Goal: Task Accomplishment & Management: Manage account settings

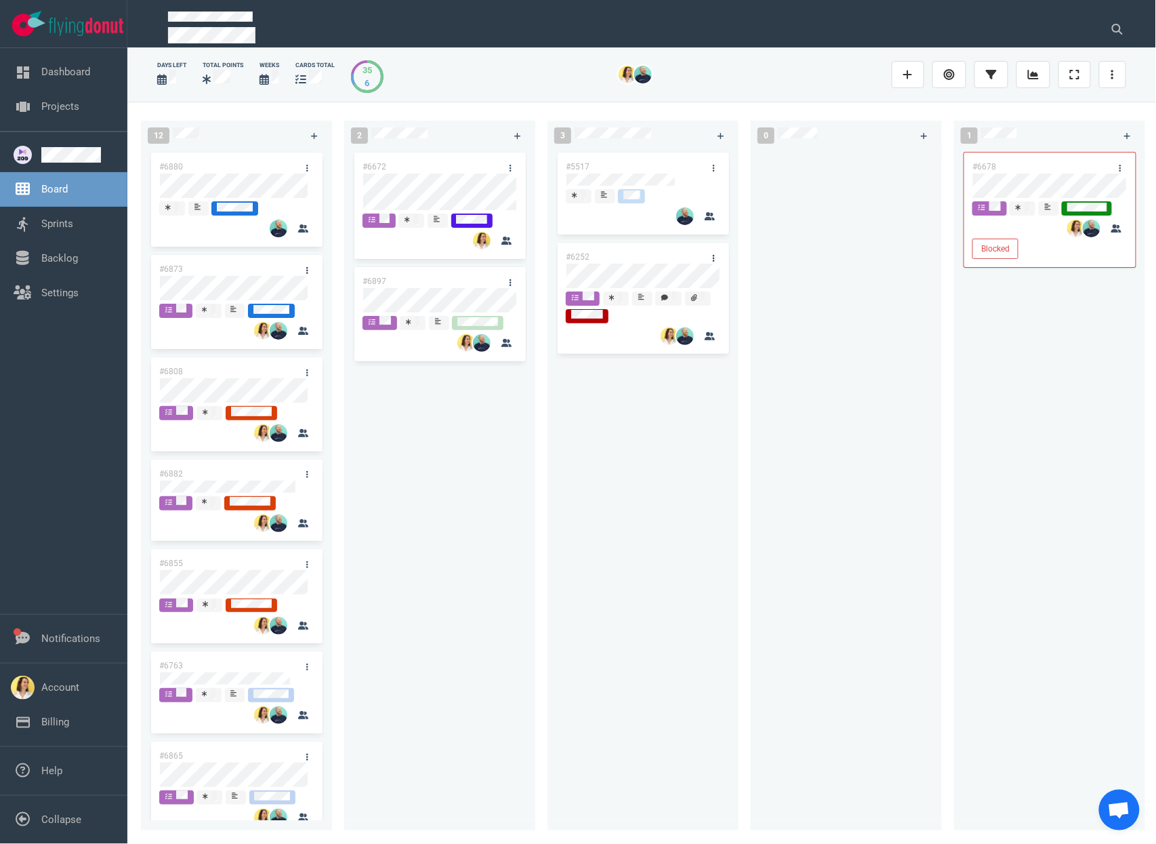
click at [522, 478] on div "#6672 #6897" at bounding box center [439, 482] width 175 height 665
drag, startPoint x: 416, startPoint y: 274, endPoint x: 803, endPoint y: 150, distance: 406.1
click at [803, 150] on div "12 #6880 #6873 #6808 #6882 #6855 #6763 #6865 #6694 #6658 #6634 #6716 #6807 #666…" at bounding box center [641, 472] width 1029 height 741
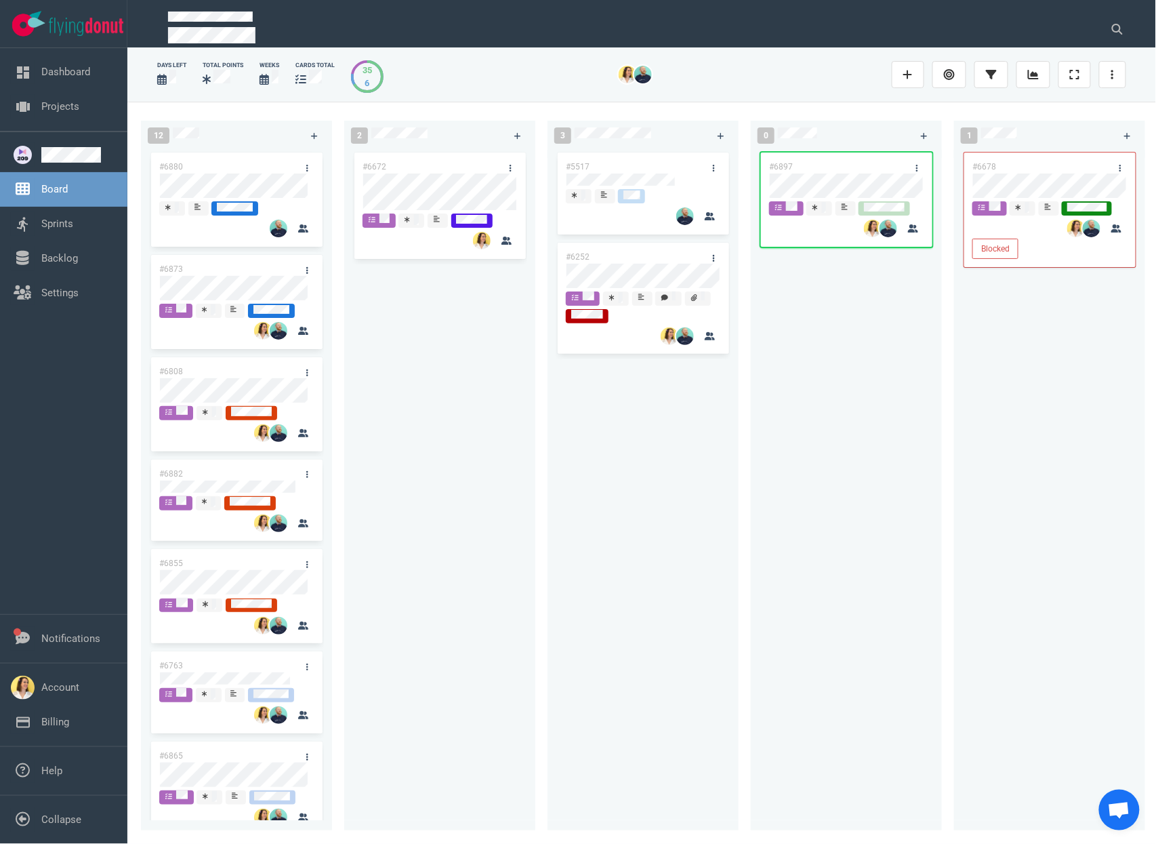
click at [495, 392] on div "#6672" at bounding box center [439, 482] width 175 height 665
click at [437, 359] on div "#6672" at bounding box center [439, 482] width 175 height 665
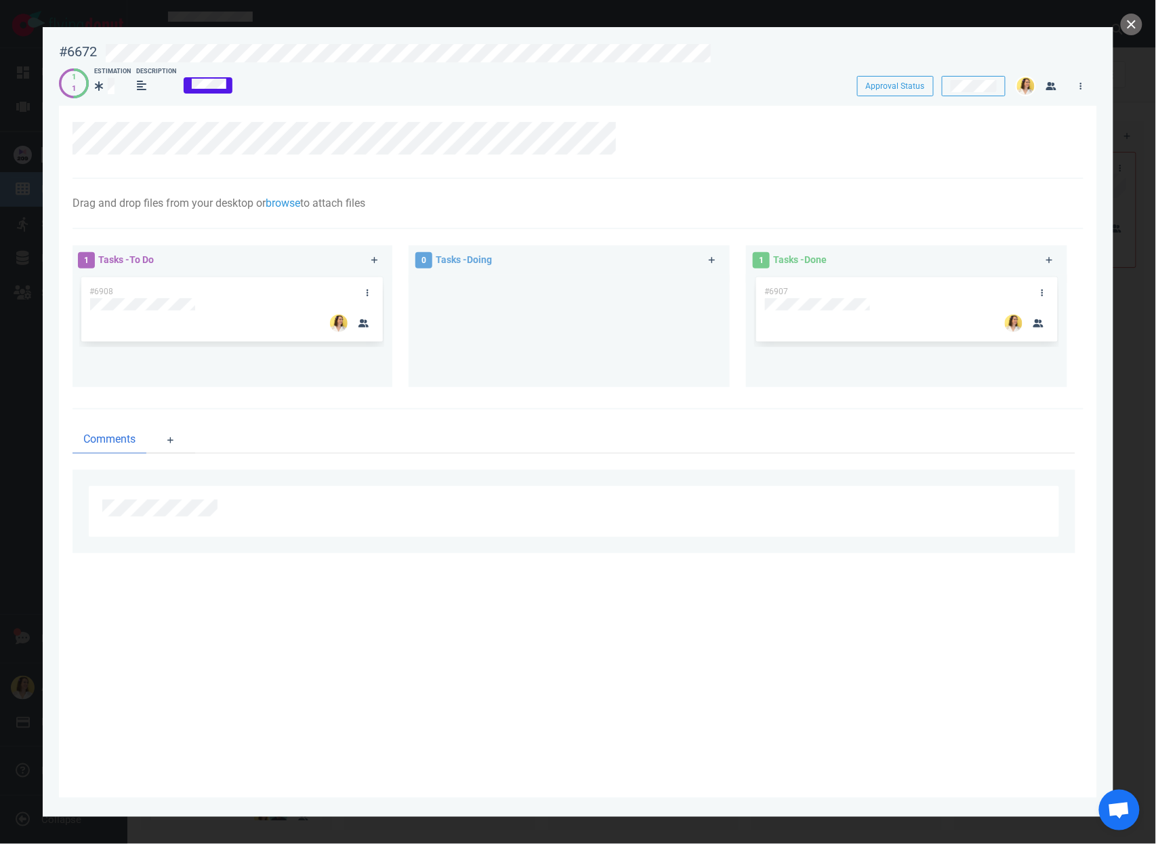
click at [323, 180] on div "Drag and drop files from your desktop or browse to attach files Attach Files Co…" at bounding box center [578, 204] width 1011 height 50
click at [71, 127] on section "Drag and drop files from your desktop or browse to attach files Attach Files Co…" at bounding box center [578, 452] width 1038 height 692
click at [363, 289] on link at bounding box center [367, 292] width 22 height 17
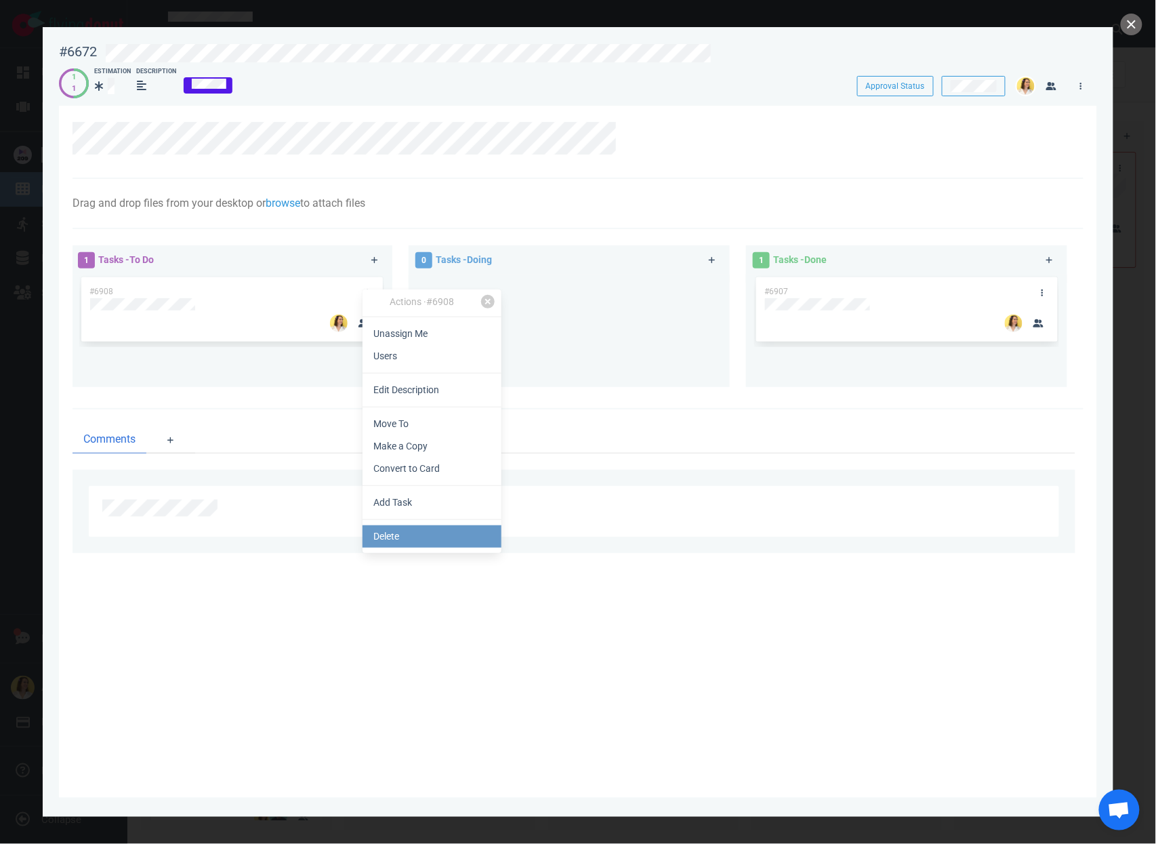
click at [432, 531] on link "Delete" at bounding box center [432, 536] width 139 height 22
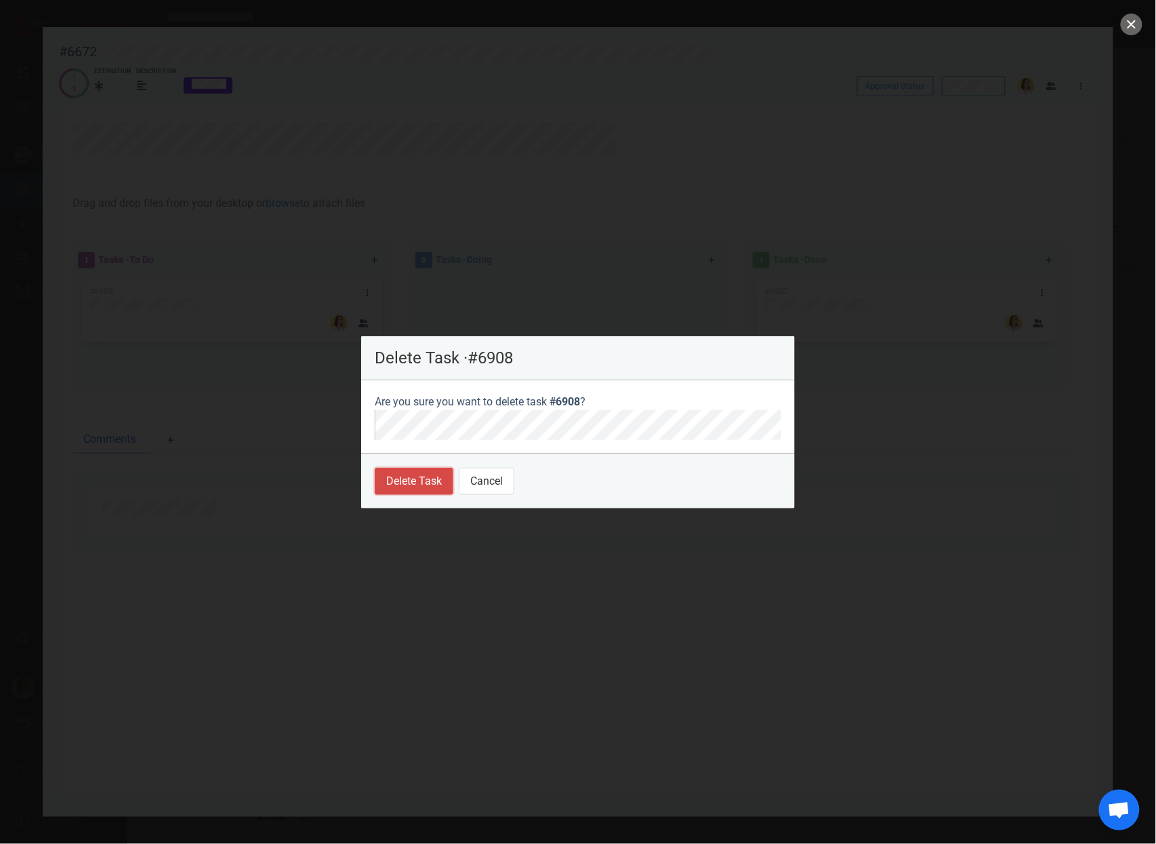
click at [397, 480] on button "Delete Task" at bounding box center [414, 481] width 79 height 27
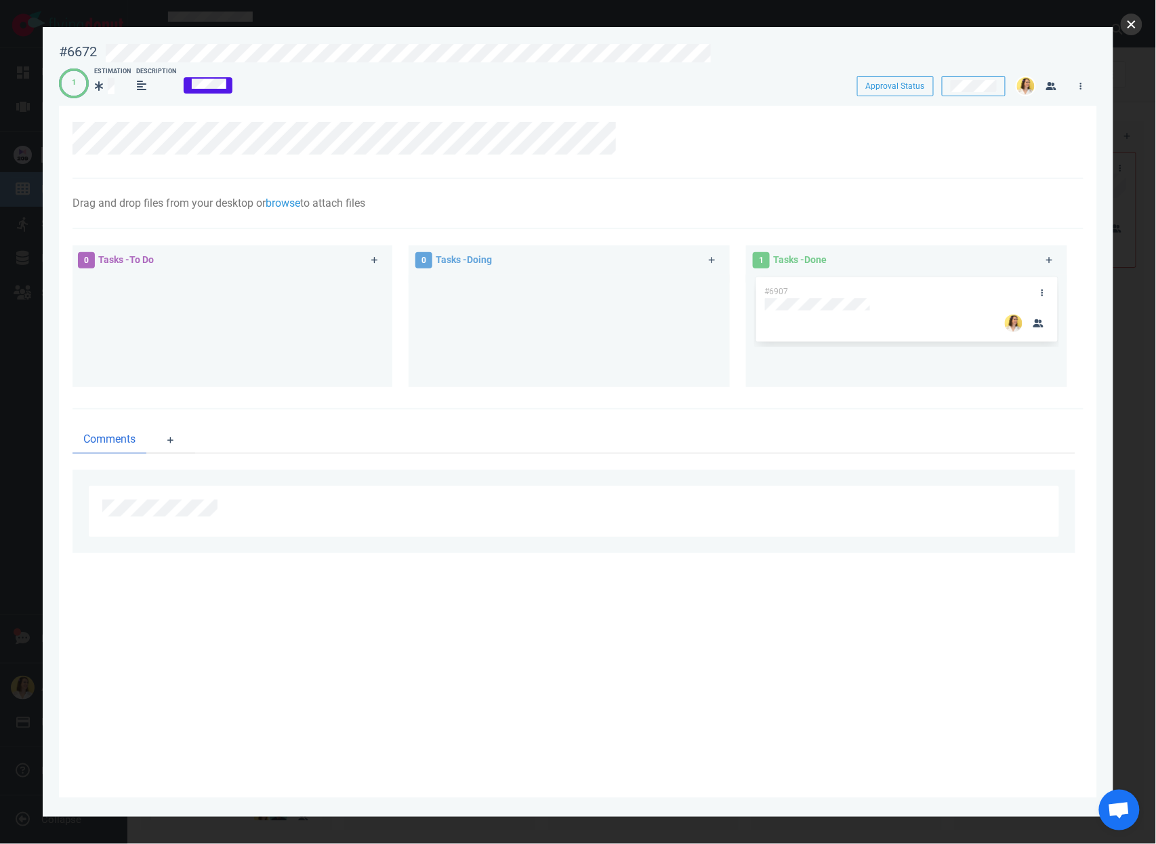
click at [1130, 26] on button "close" at bounding box center [1132, 25] width 22 height 22
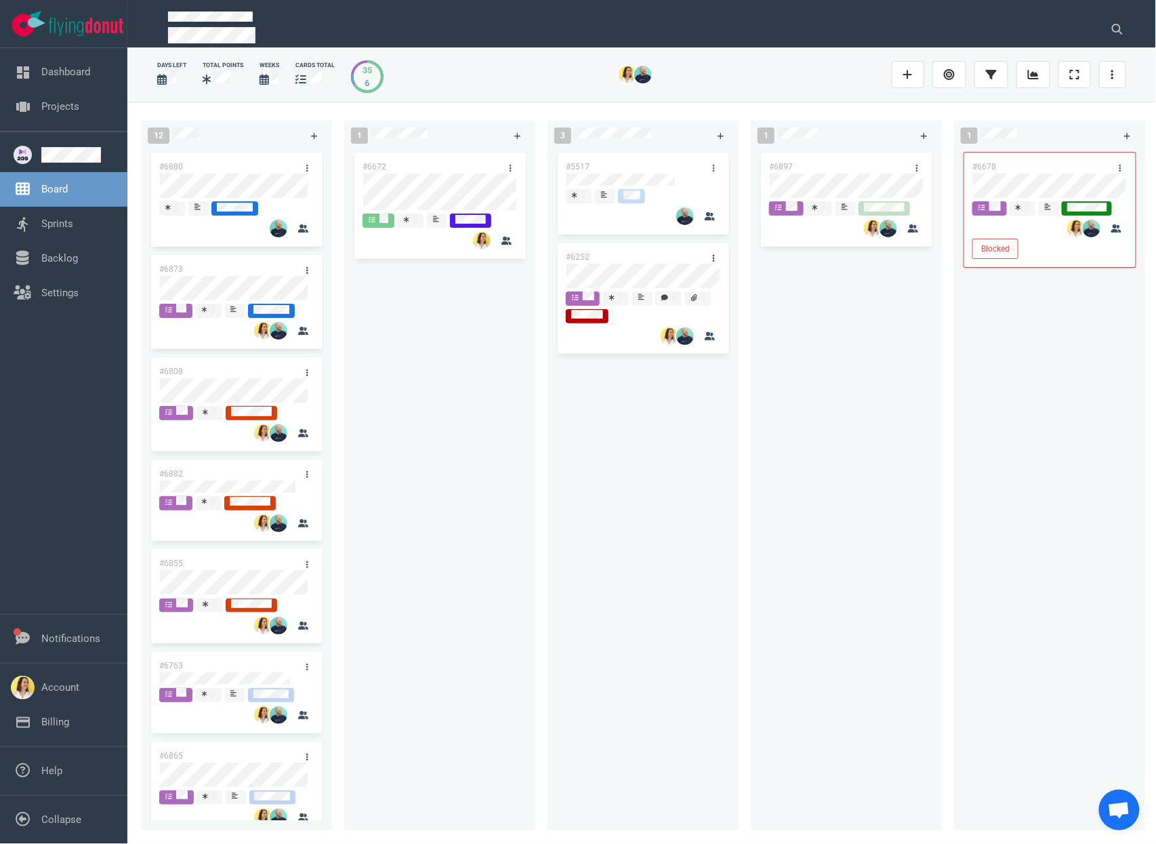
click at [425, 417] on div "#6672" at bounding box center [439, 482] width 175 height 665
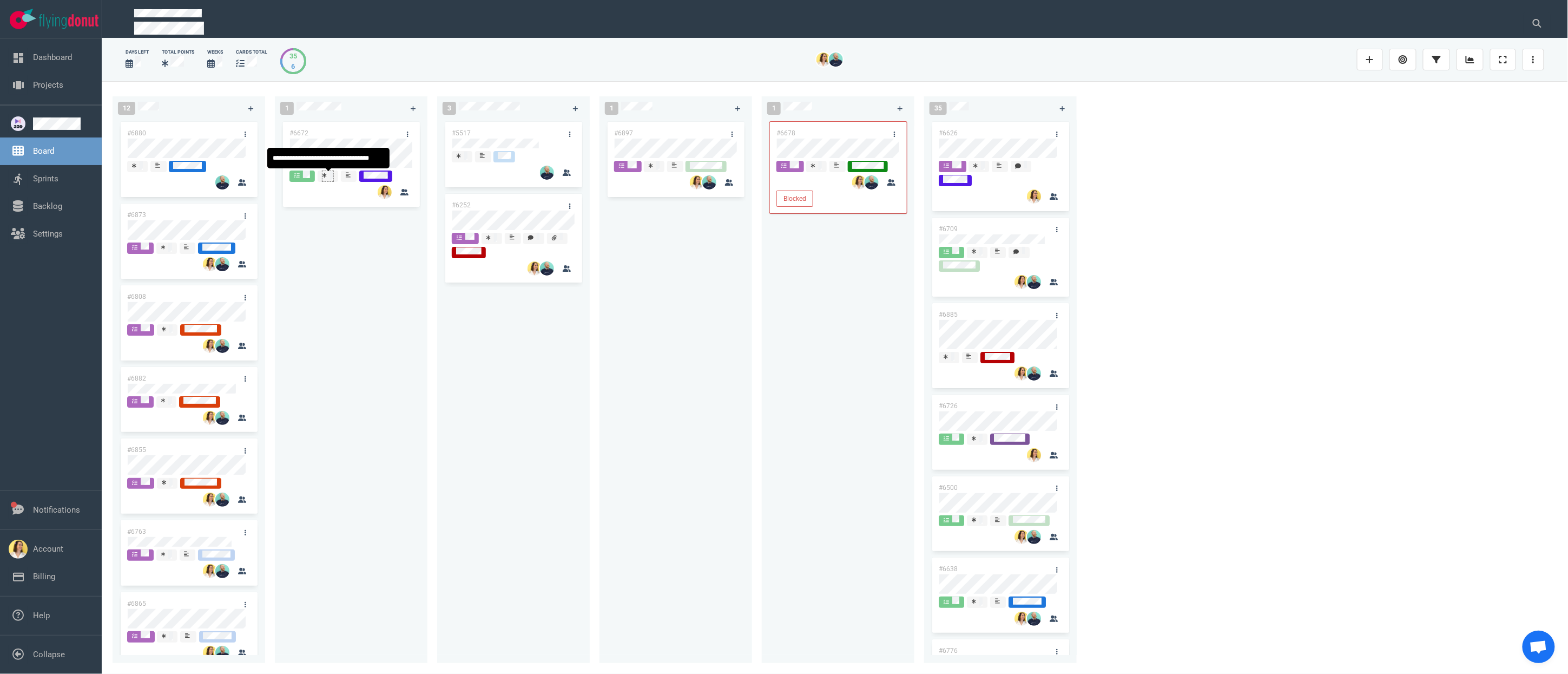
click at [330, 176] on div at bounding box center [328, 175] width 11 height 9
click at [527, 403] on div "#5517 #6252" at bounding box center [513, 385] width 140 height 531
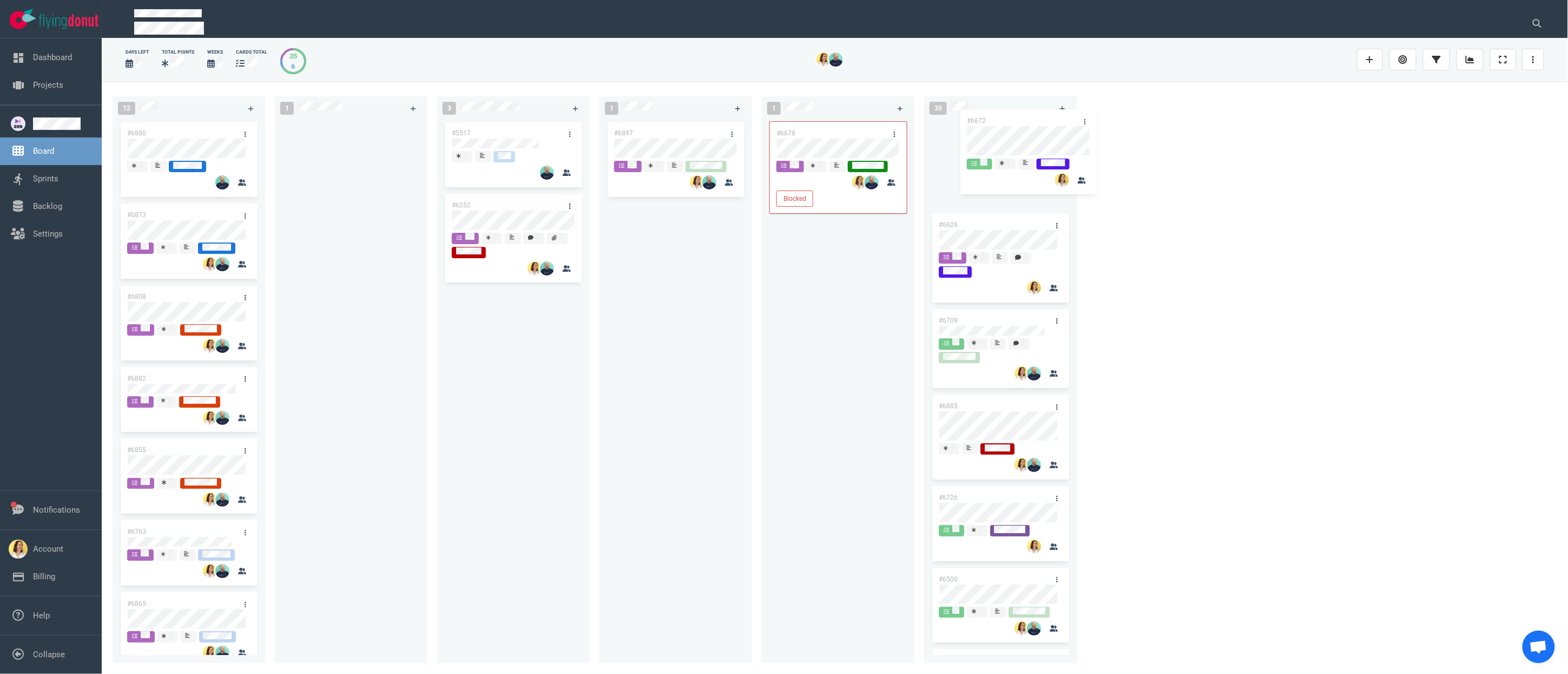
drag, startPoint x: 318, startPoint y: 137, endPoint x: 966, endPoint y: 131, distance: 648.0
click at [922, 131] on div "12 #6880 #6873 #6808 #6882 #6855 #6763 #6865 #6694 #6658 #6634 #6716 #6807 #666…" at bounding box center [834, 377] width 1466 height 592
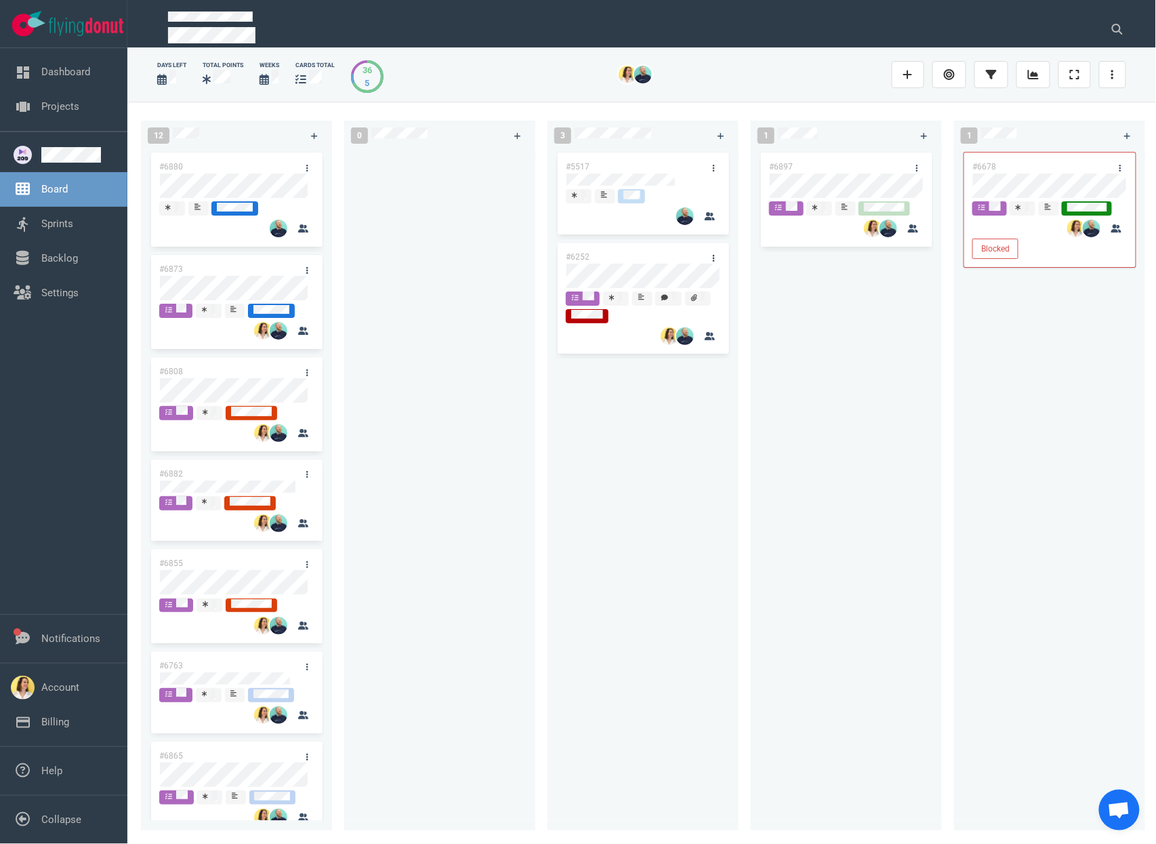
click at [550, 425] on div "#5517 #6252" at bounding box center [643, 485] width 191 height 670
click at [567, 503] on div "#5517 #6252" at bounding box center [643, 482] width 175 height 665
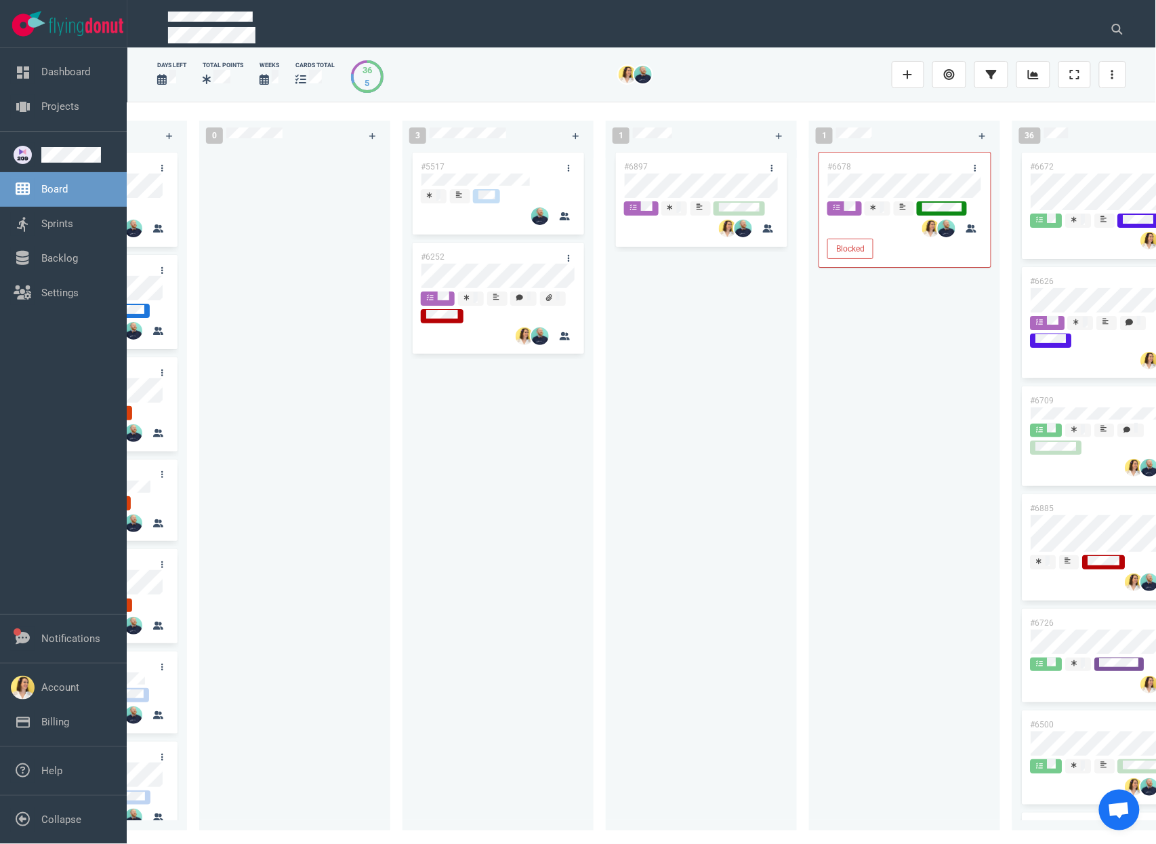
scroll to position [0, 204]
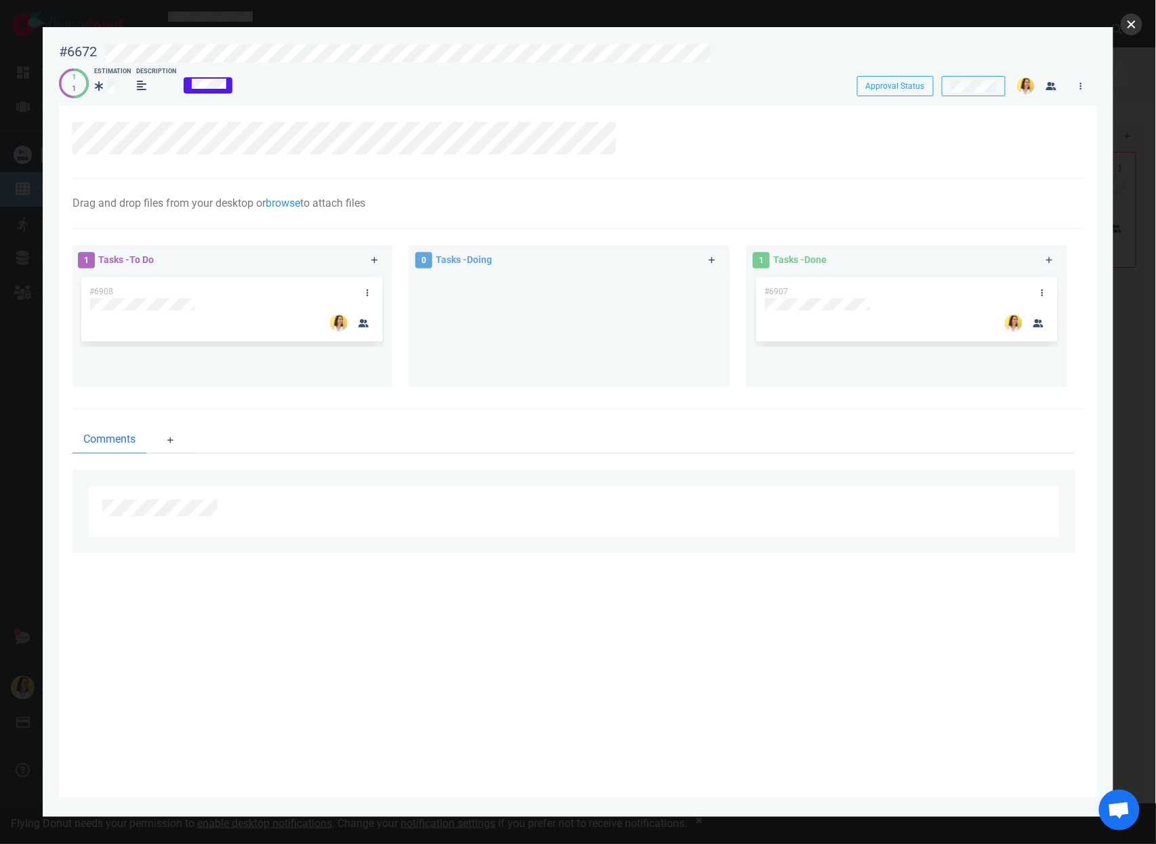
click at [1129, 16] on button "close" at bounding box center [1132, 25] width 22 height 22
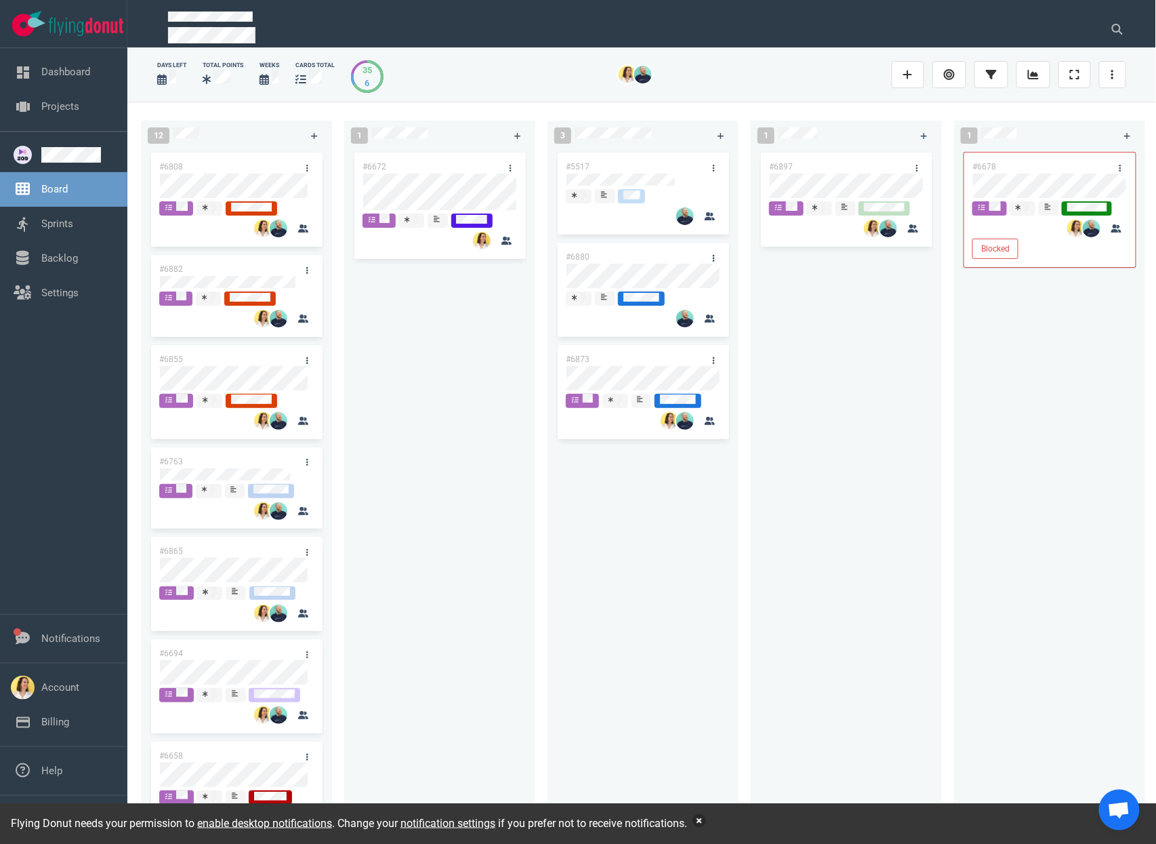
click at [706, 816] on button "button" at bounding box center [700, 821] width 14 height 14
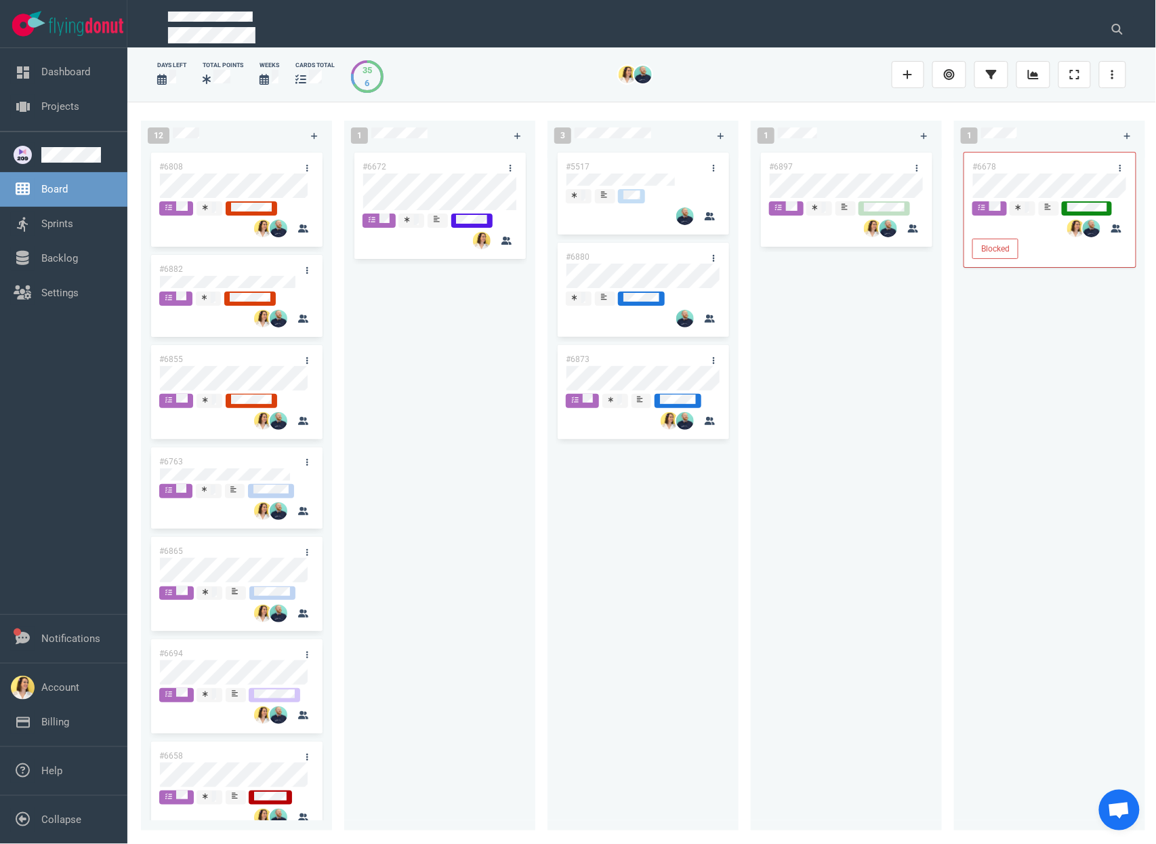
click at [823, 660] on div "#6897" at bounding box center [846, 482] width 175 height 665
click at [392, 383] on div "#6672" at bounding box center [439, 482] width 175 height 665
click at [68, 252] on link "Backlog" at bounding box center [59, 258] width 37 height 12
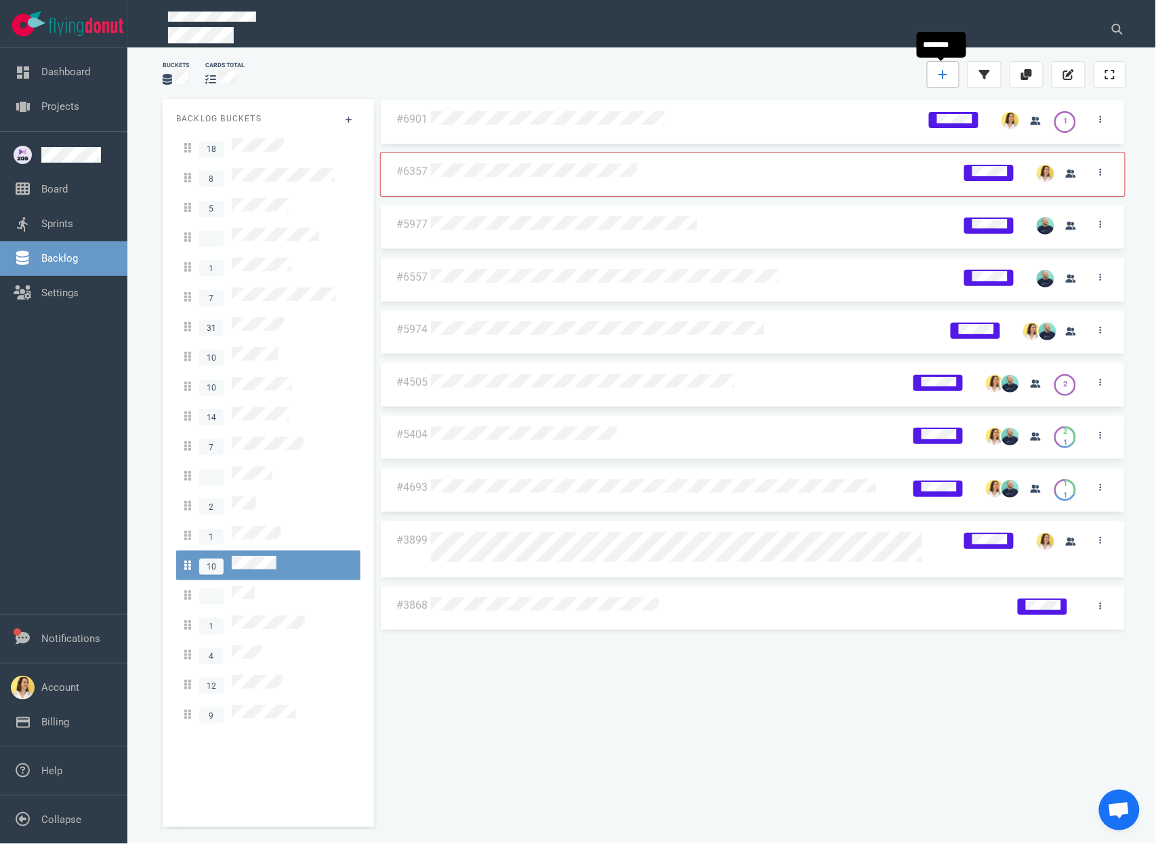
drag, startPoint x: 928, startPoint y: 79, endPoint x: 945, endPoint y: 81, distance: 16.5
click at [928, 79] on link at bounding box center [943, 74] width 33 height 27
click at [935, 77] on link at bounding box center [943, 74] width 33 height 27
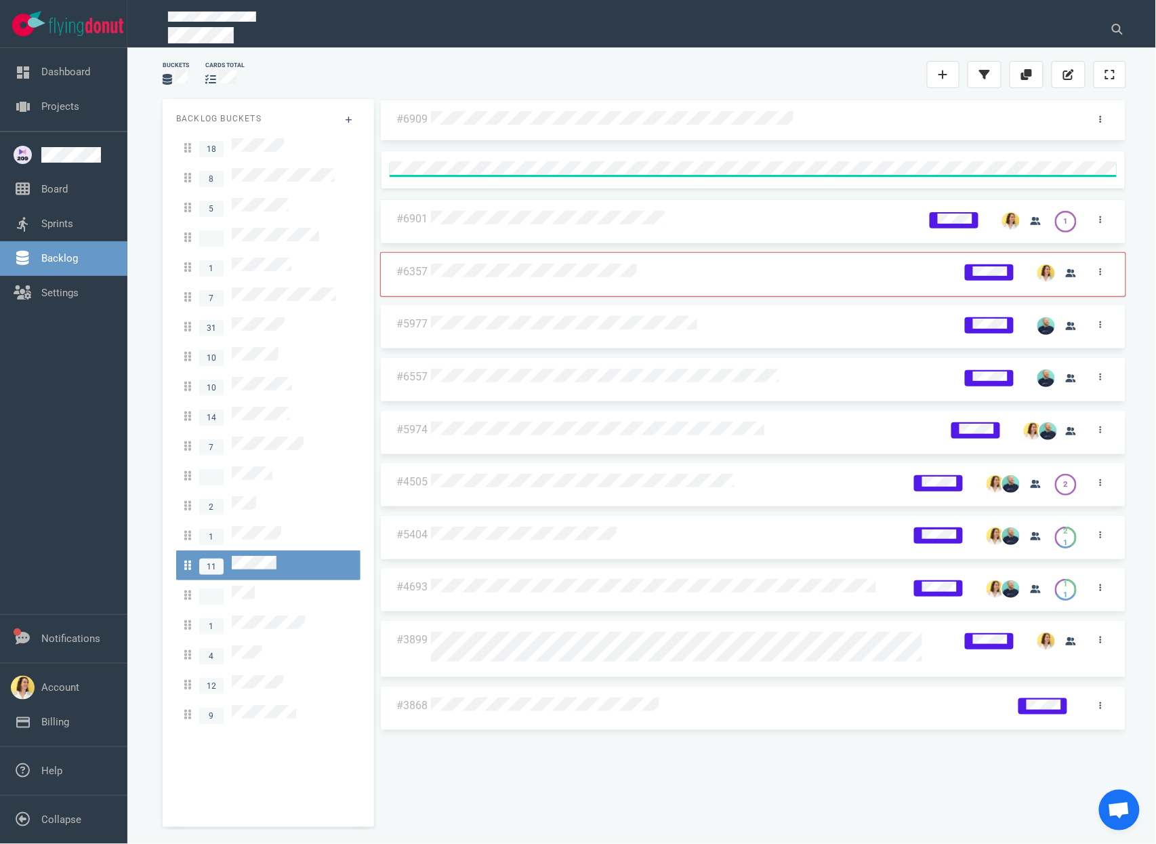
click at [803, 111] on div at bounding box center [752, 120] width 643 height 18
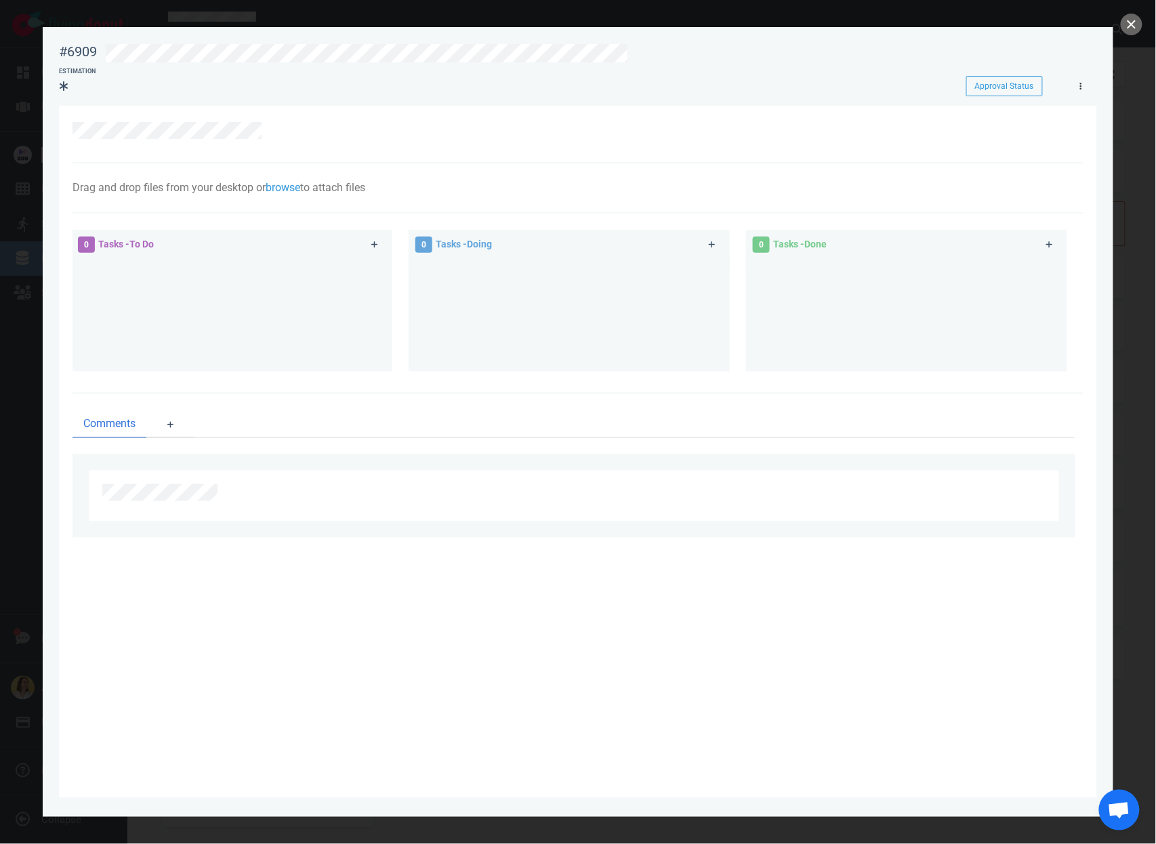
click at [1081, 85] on icon at bounding box center [1081, 86] width 2 height 7
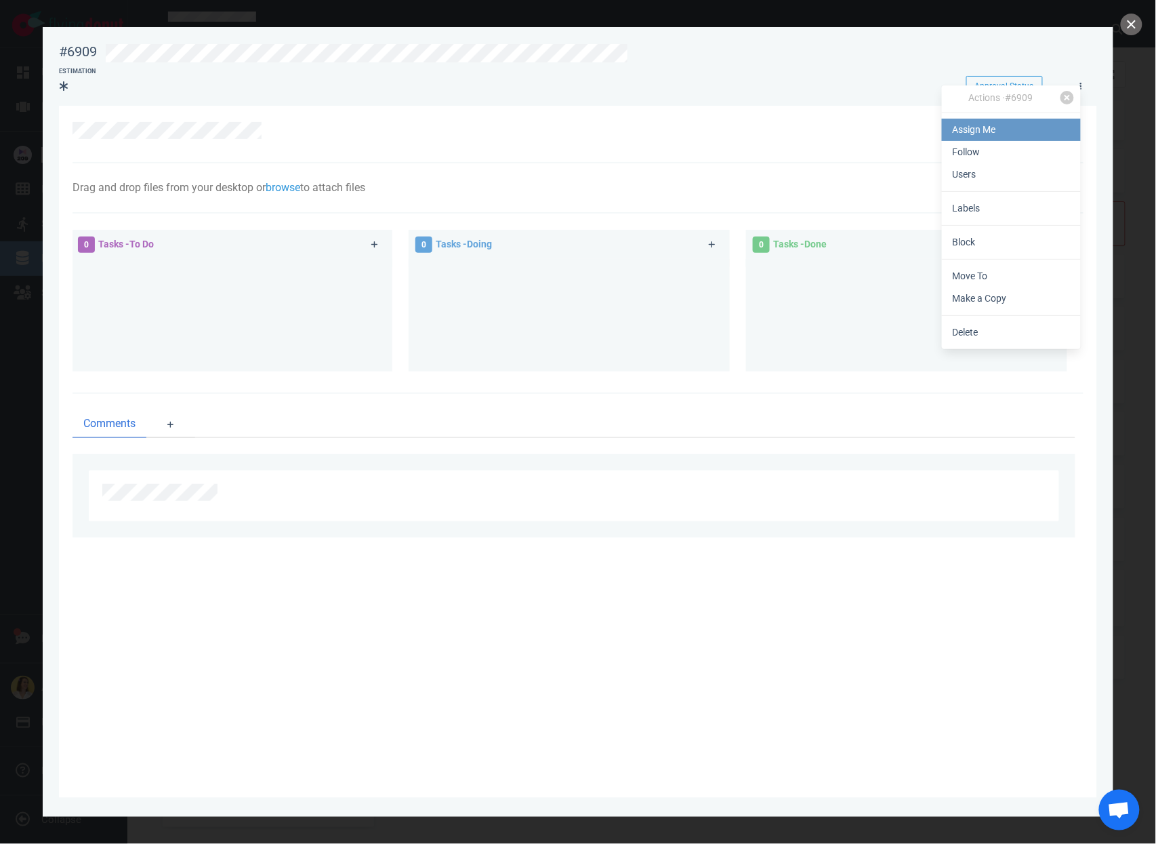
click at [1063, 132] on link "Assign Me" at bounding box center [1011, 130] width 139 height 22
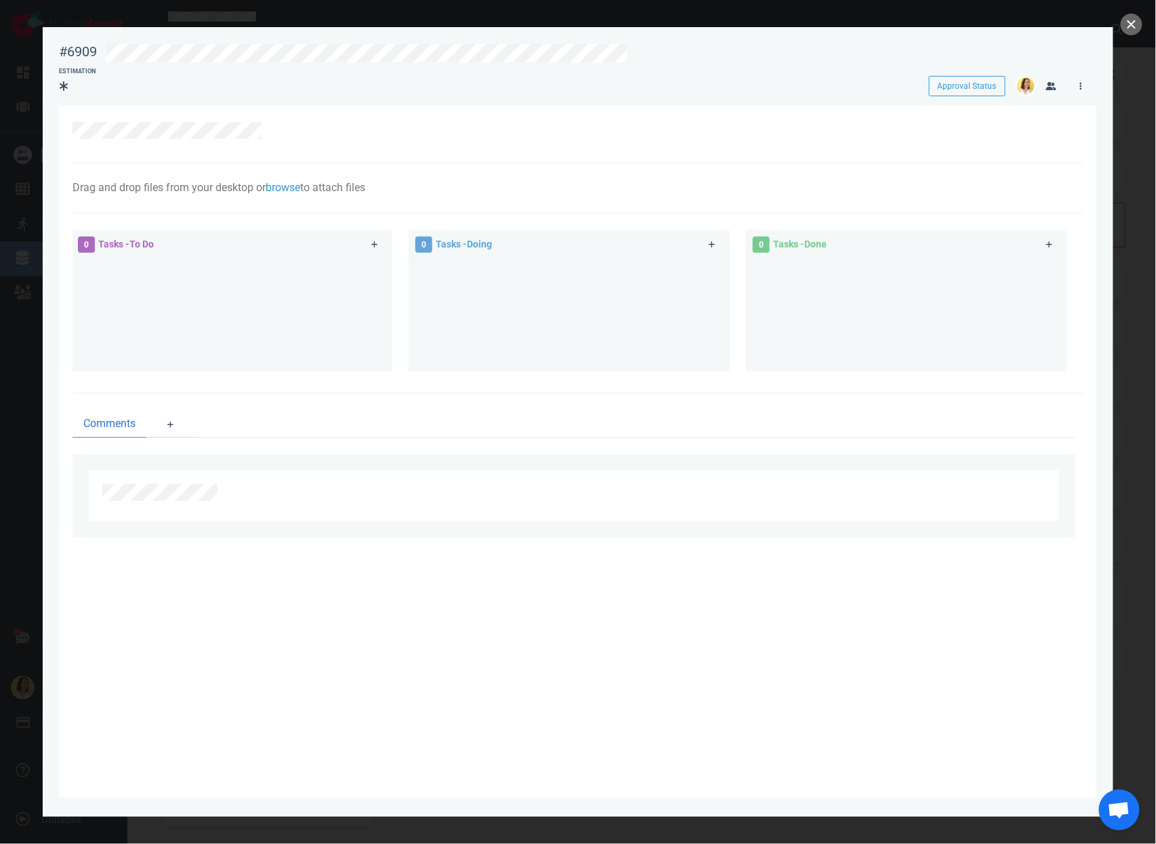
click at [1082, 81] on link at bounding box center [1081, 85] width 22 height 17
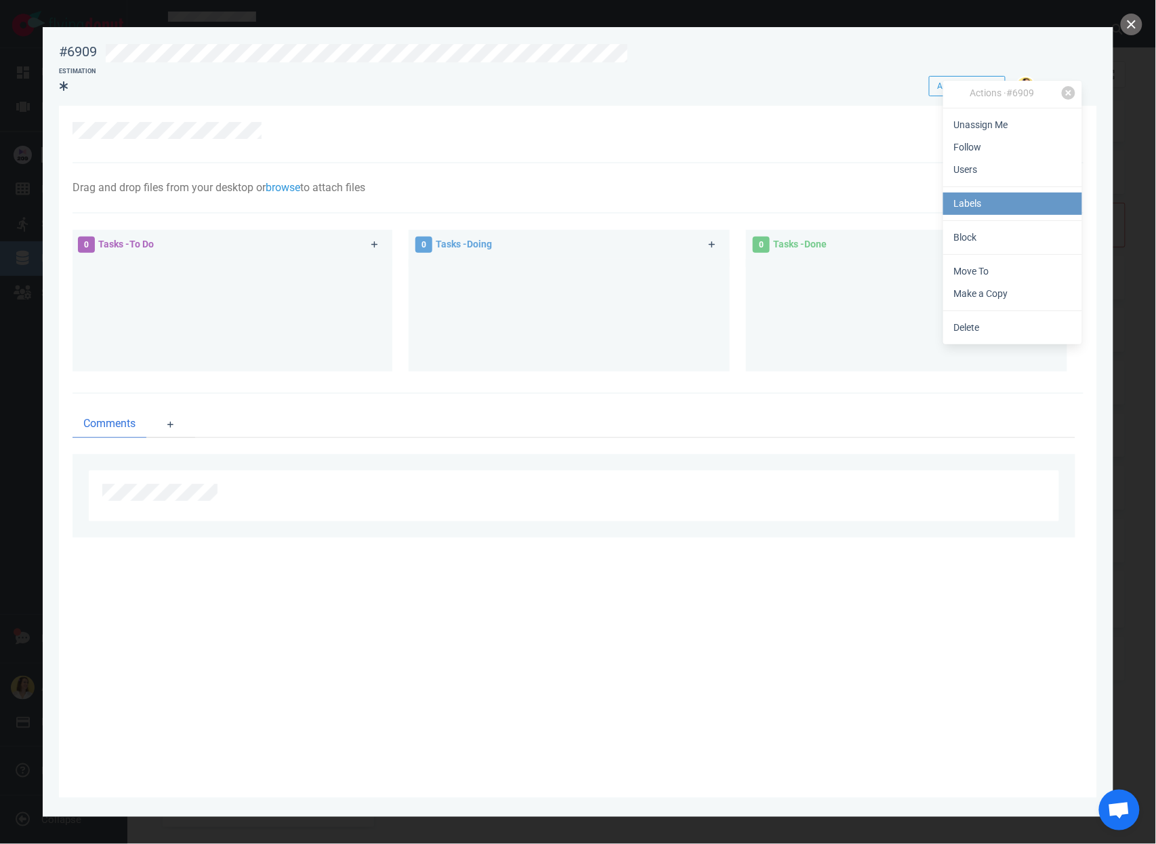
click at [1017, 196] on link "Labels" at bounding box center [1012, 203] width 139 height 22
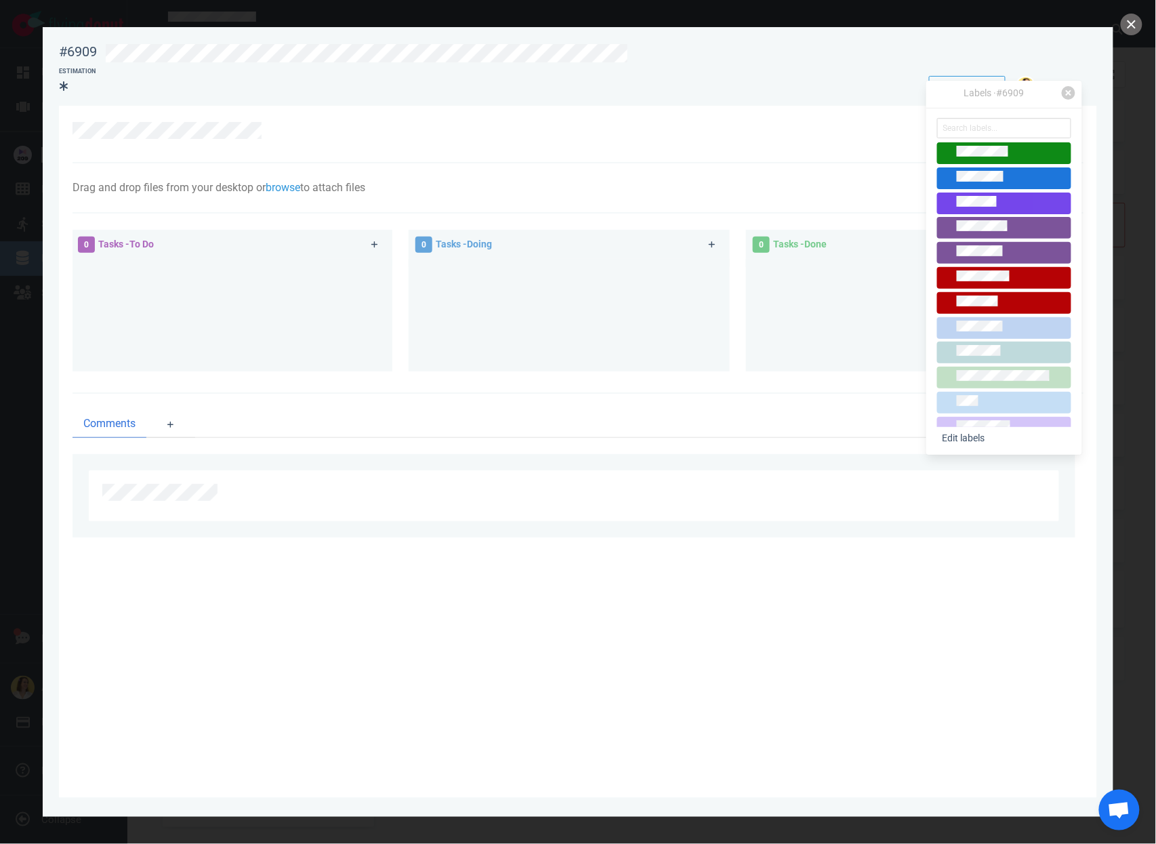
click at [1013, 207] on div at bounding box center [1004, 203] width 122 height 15
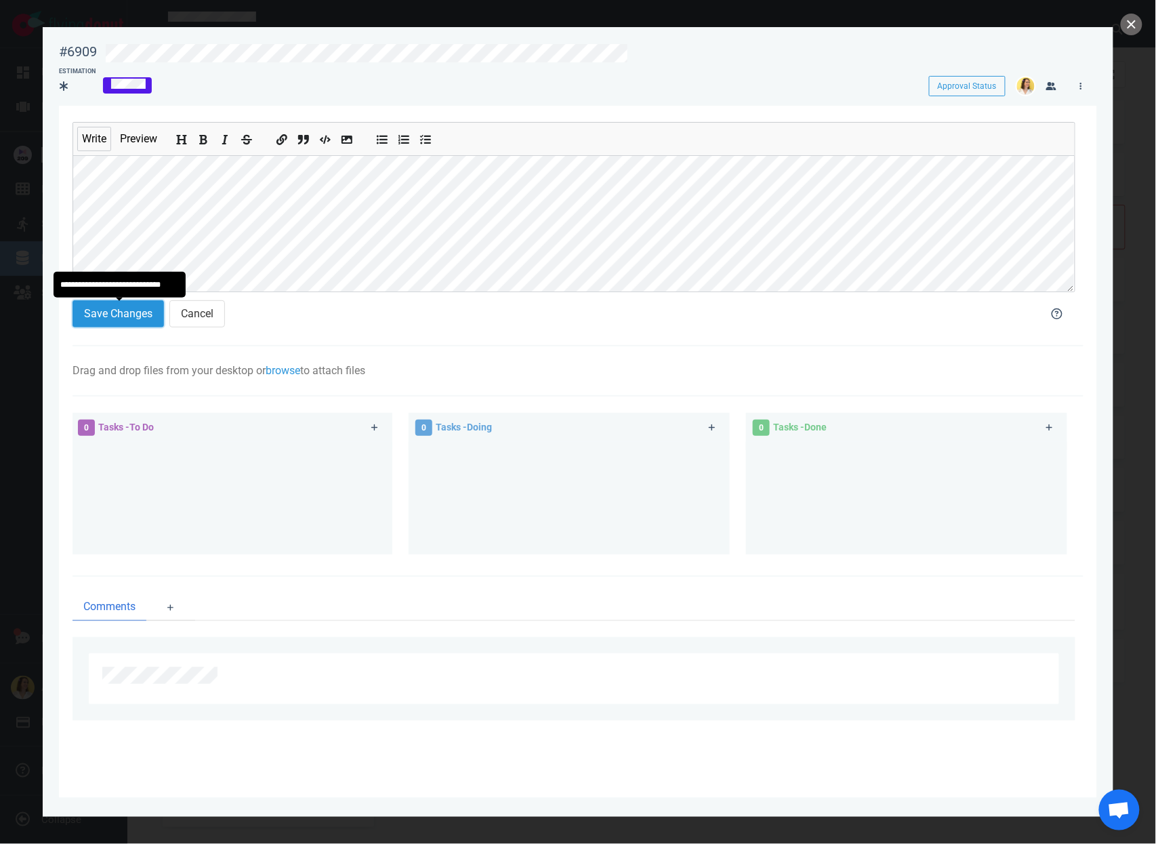
click at [122, 308] on button "Save Changes" at bounding box center [118, 313] width 91 height 27
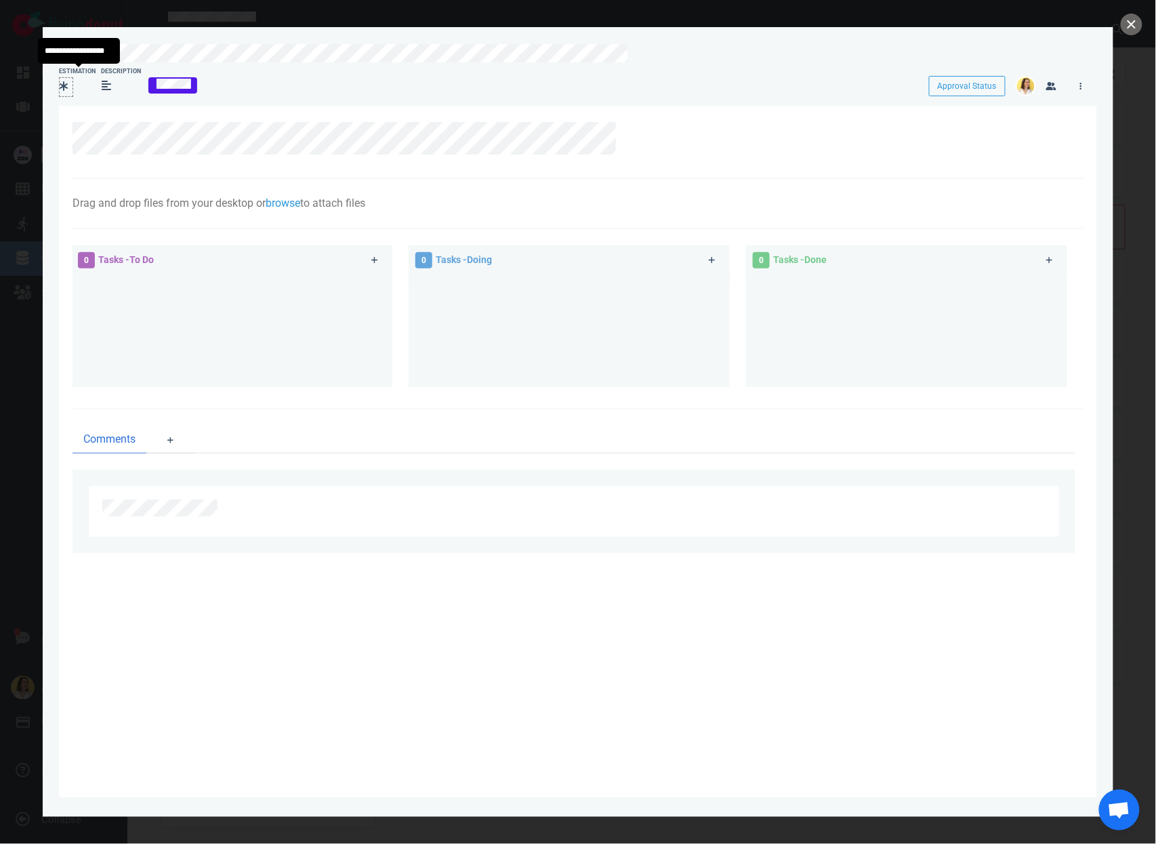
click at [67, 89] on div at bounding box center [66, 86] width 13 height 16
click at [861, 166] on div at bounding box center [578, 142] width 1011 height 73
click at [371, 256] on icon at bounding box center [374, 260] width 7 height 8
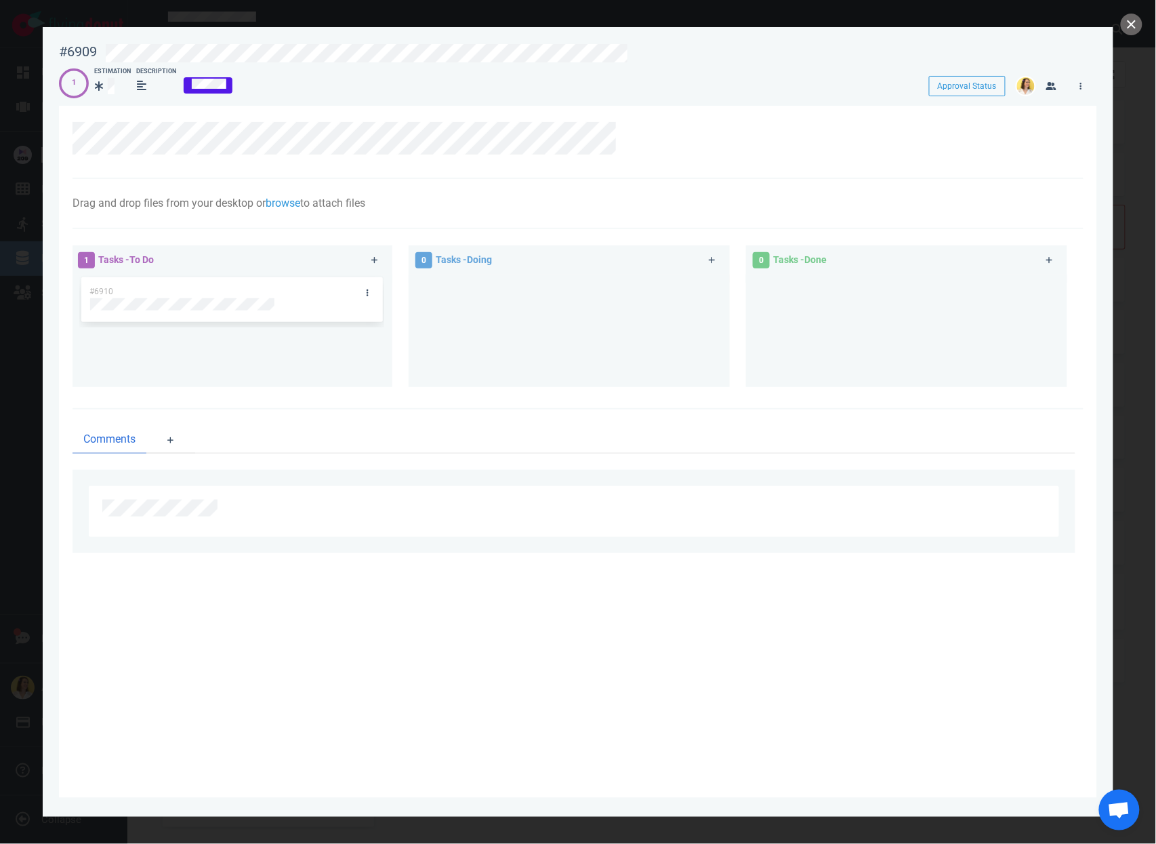
click at [1013, 191] on div "Drag and drop files from your desktop or browse to attach files Attach Files Co…" at bounding box center [578, 204] width 1011 height 50
click at [1080, 82] on icon at bounding box center [1081, 86] width 2 height 8
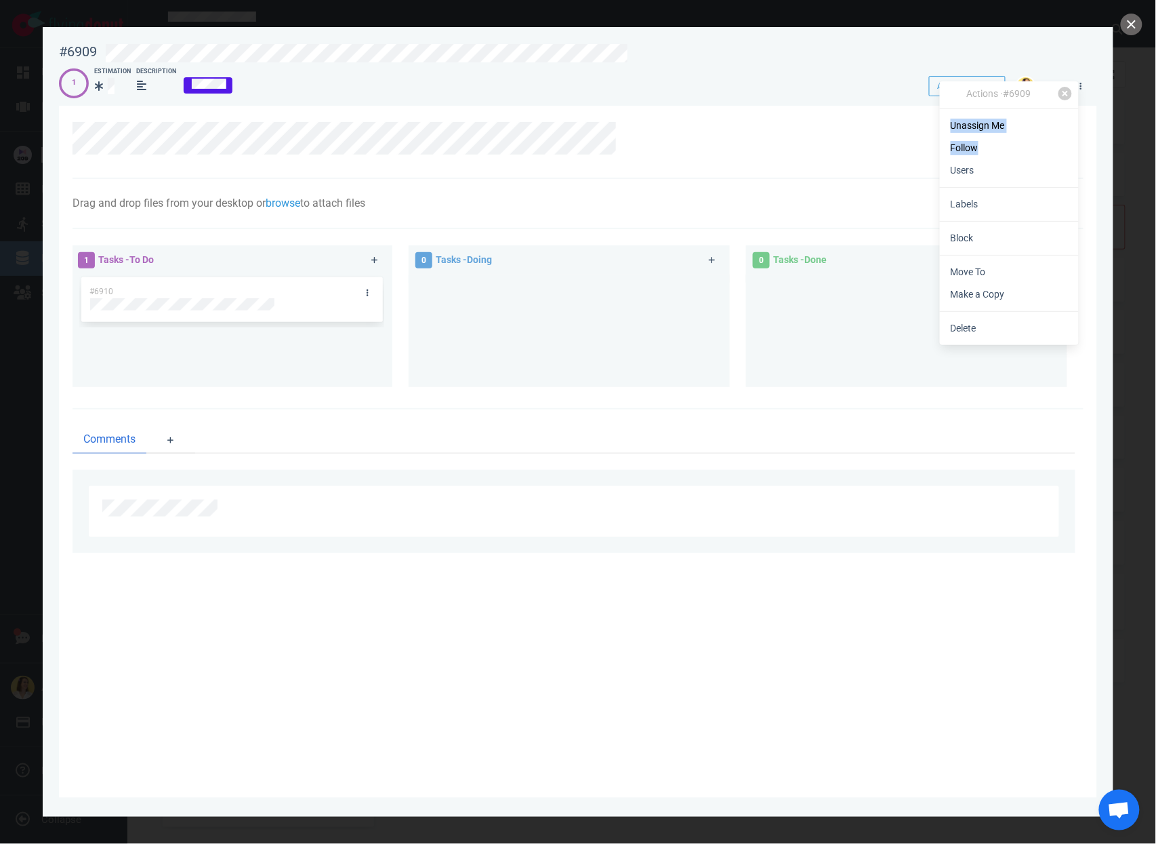
drag, startPoint x: 1075, startPoint y: 116, endPoint x: 989, endPoint y: 182, distance: 108.2
click at [989, 182] on div "Actions · #6909 Unassign Me Follow Users Labels Block Move To Make a Copy Delete" at bounding box center [1009, 213] width 139 height 264
click at [981, 170] on link "Users" at bounding box center [1009, 170] width 139 height 22
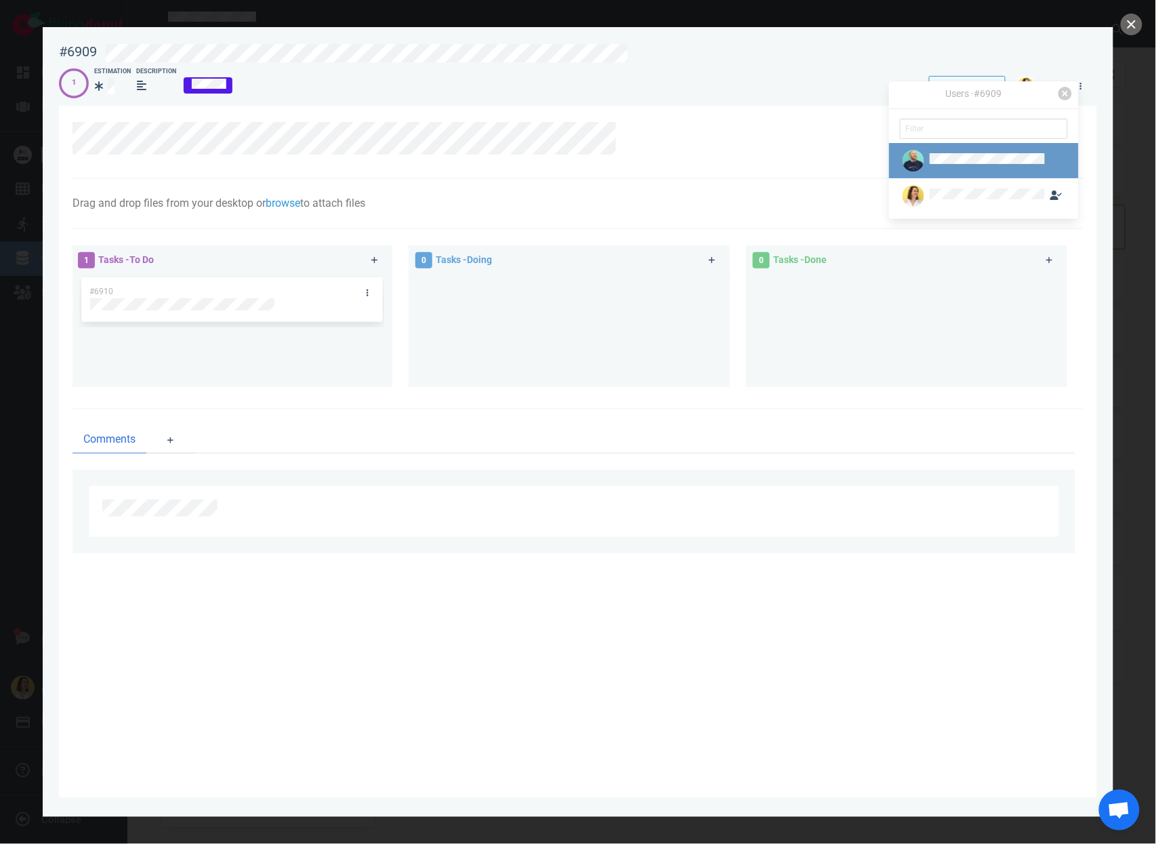
click at [980, 170] on div at bounding box center [973, 161] width 146 height 22
click at [947, 188] on button "Assign" at bounding box center [952, 184] width 43 height 20
click at [738, 134] on div at bounding box center [571, 138] width 996 height 33
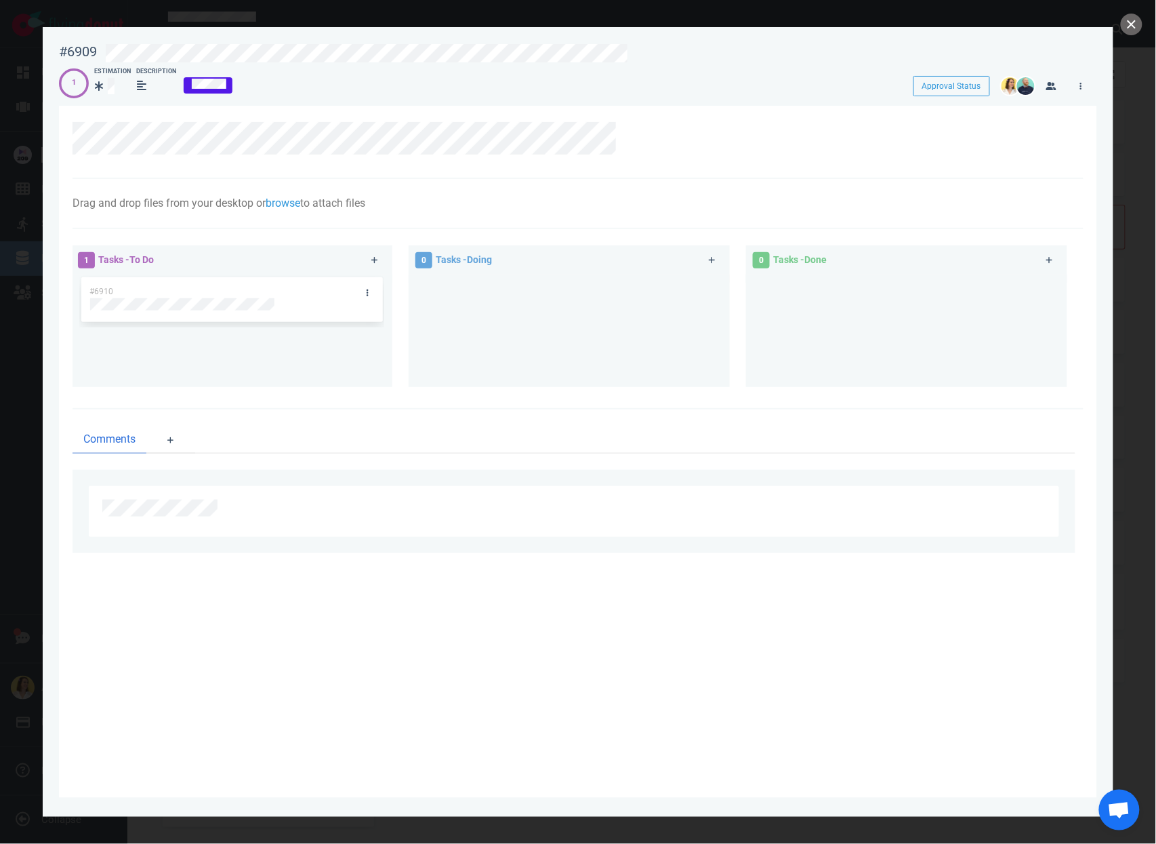
click at [392, 283] on div "1 Tasks - To Do #6910" at bounding box center [239, 318] width 337 height 163
click at [356, 286] on link at bounding box center [367, 292] width 22 height 17
click at [388, 354] on link "Users" at bounding box center [425, 353] width 139 height 22
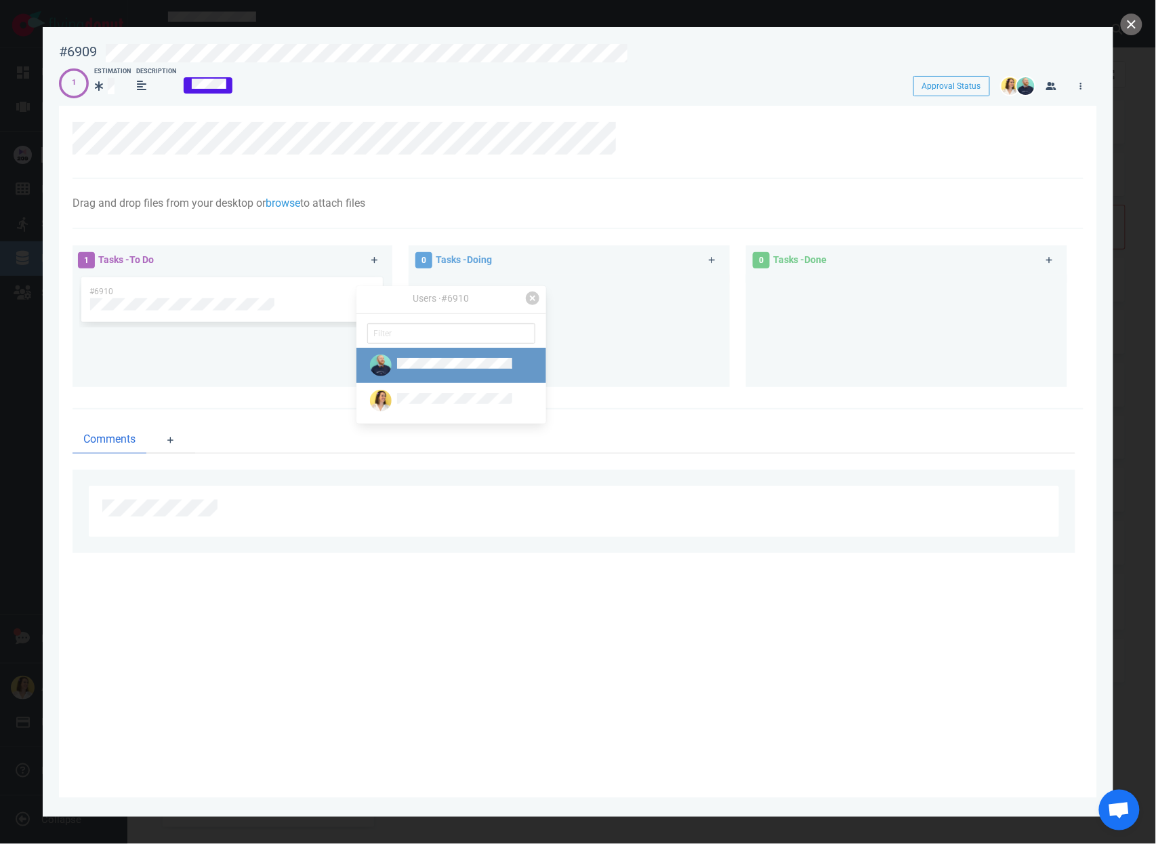
click at [391, 364] on img at bounding box center [381, 365] width 22 height 22
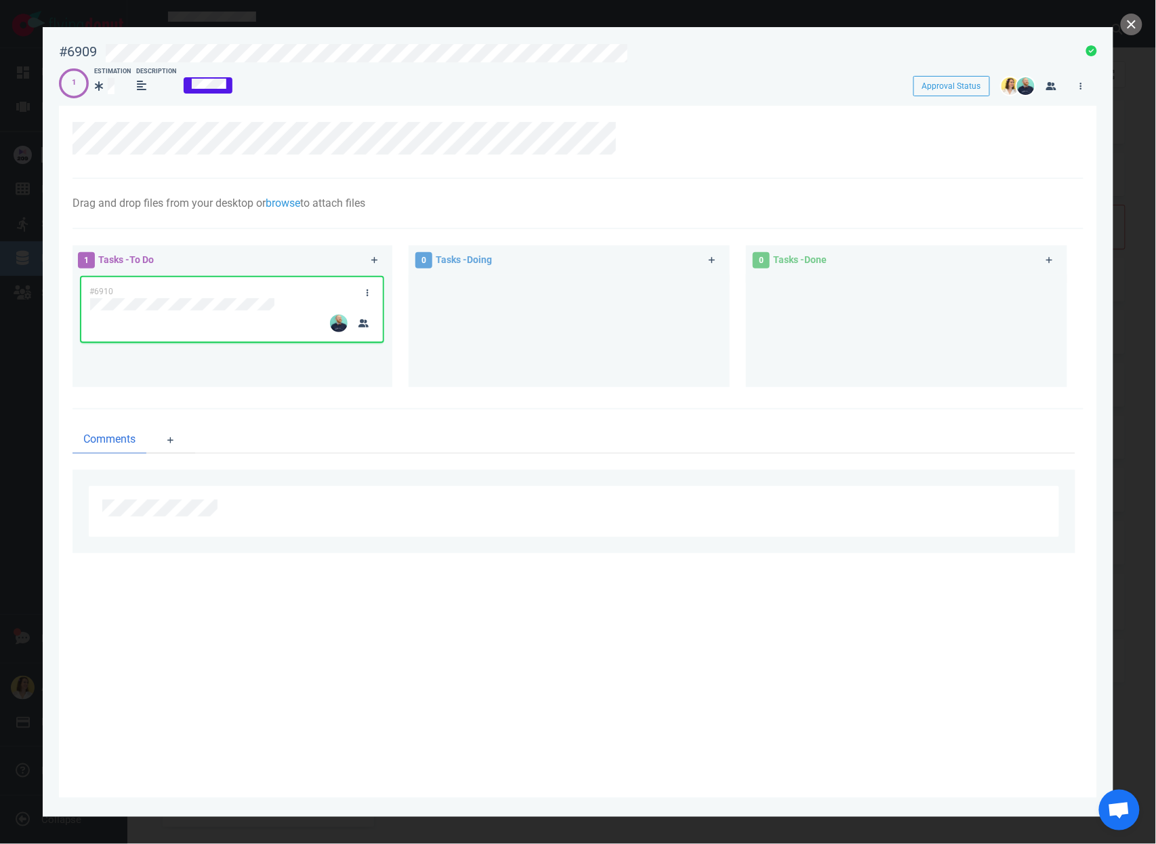
click at [585, 343] on div at bounding box center [569, 325] width 305 height 102
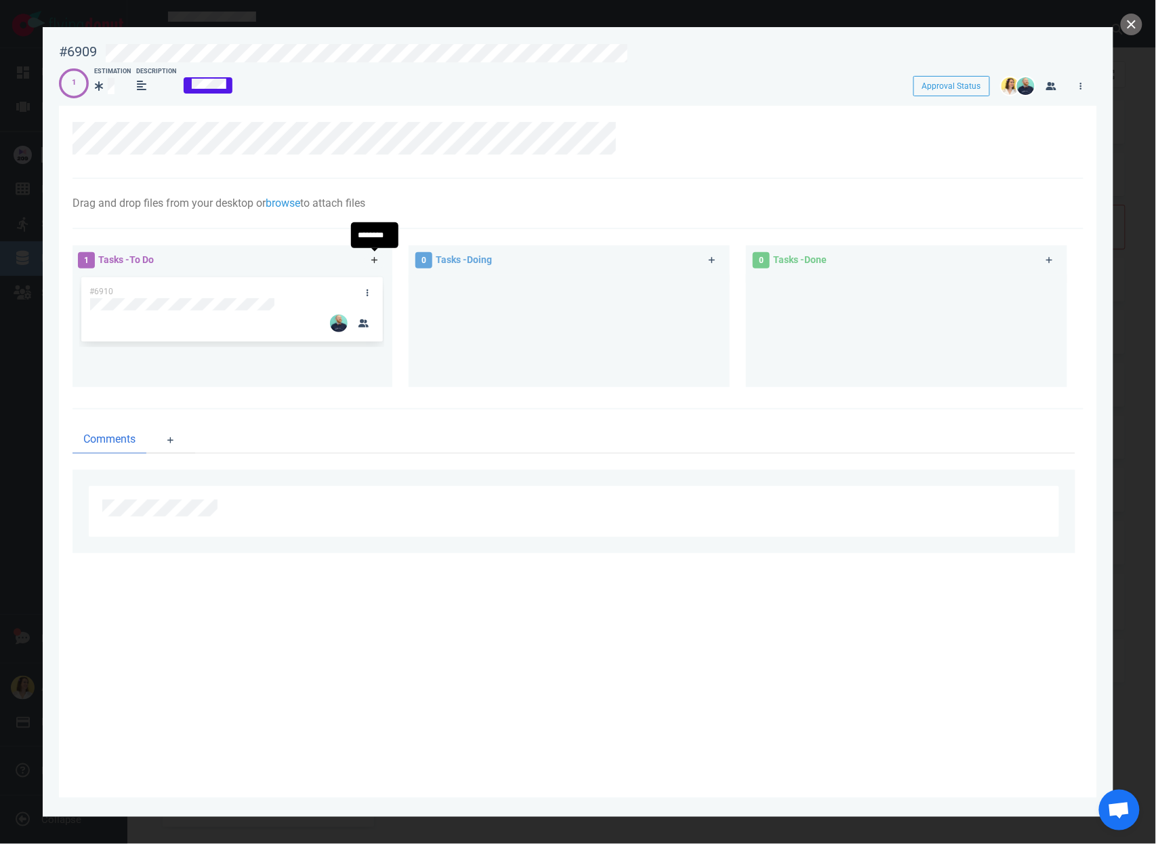
click at [375, 260] on icon at bounding box center [374, 260] width 7 height 7
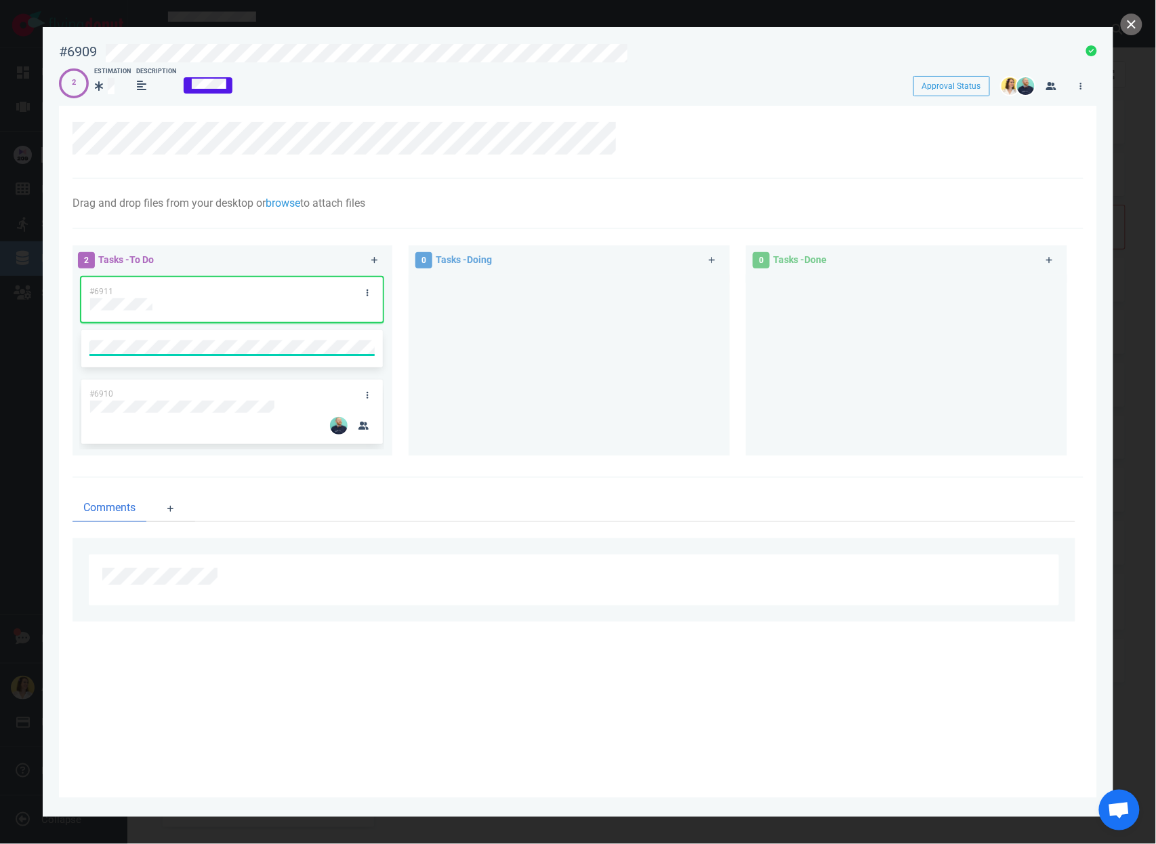
click at [502, 464] on section "Drag and drop files from your desktop or browse to attach files Attach Files Co…" at bounding box center [578, 452] width 1038 height 692
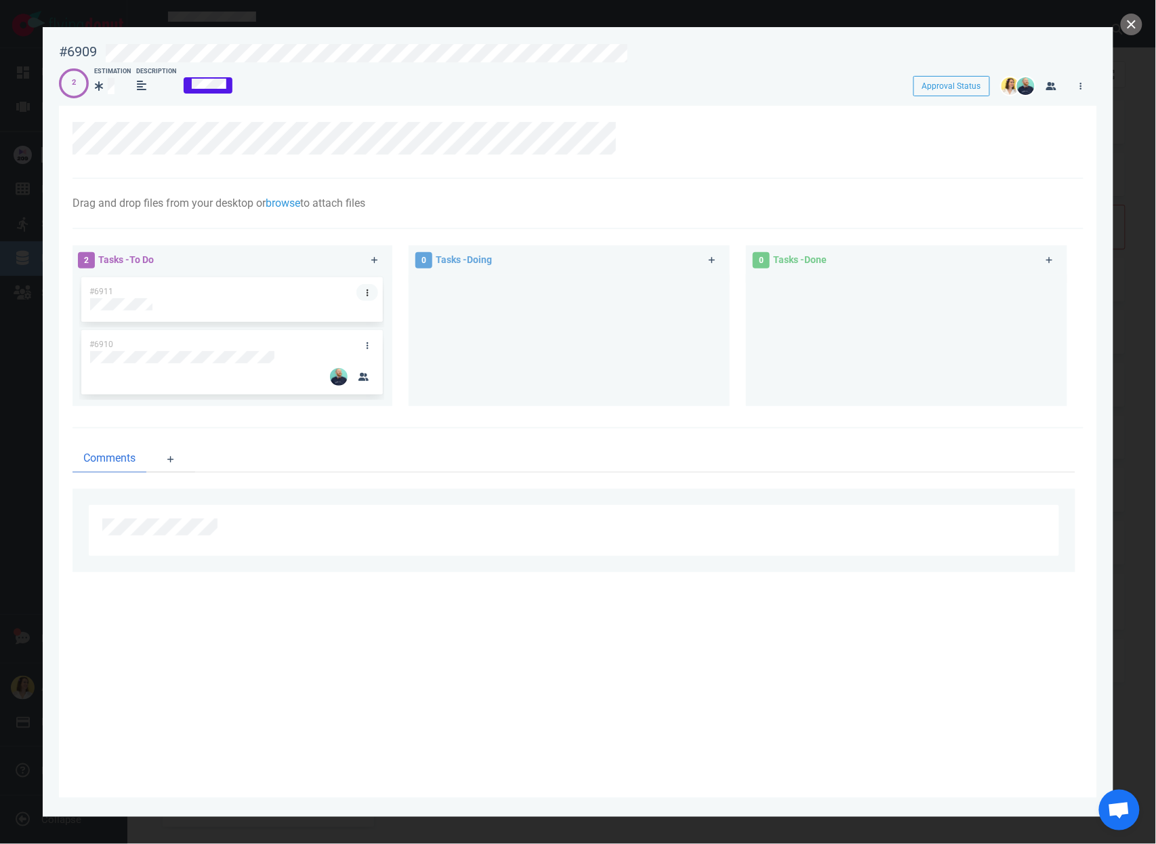
click at [367, 294] on icon at bounding box center [368, 293] width 2 height 8
click at [388, 329] on link "Assign Me" at bounding box center [435, 338] width 139 height 22
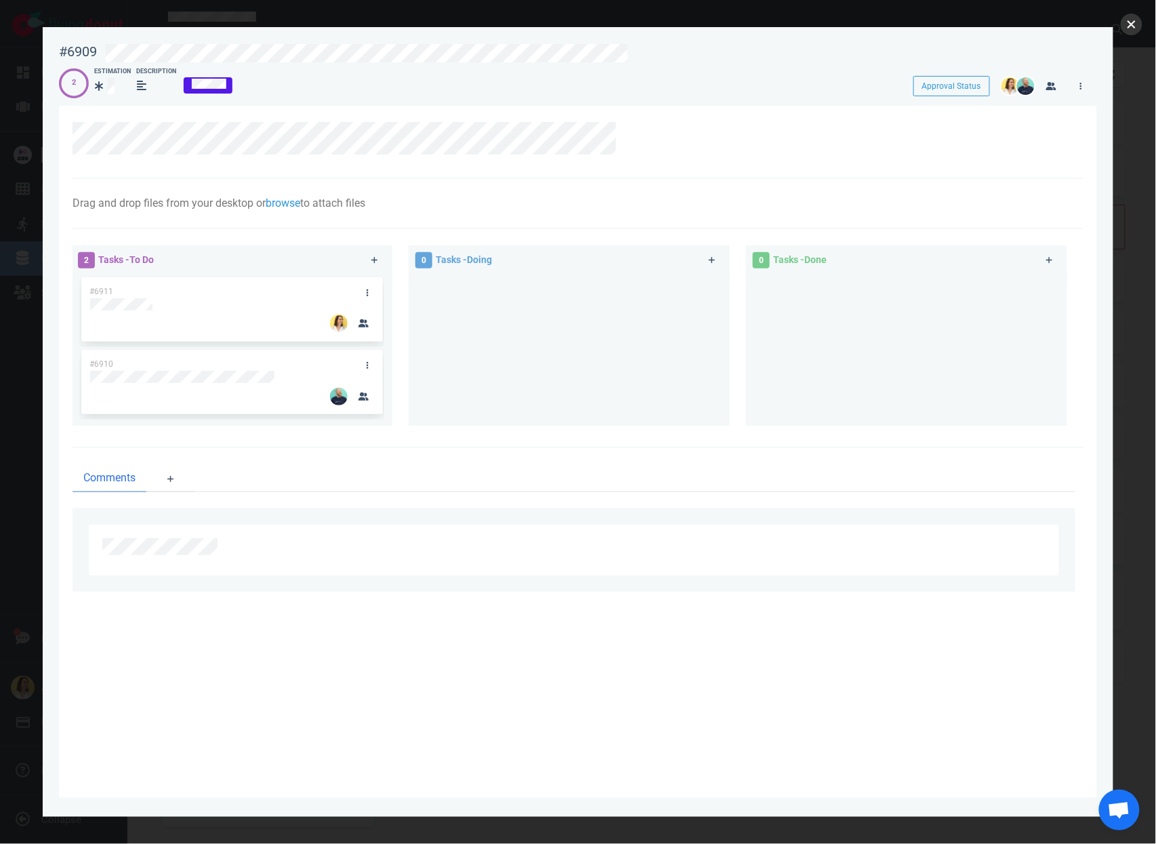
click at [1130, 23] on button "close" at bounding box center [1132, 25] width 22 height 22
